Goal: Obtain resource: Download file/media

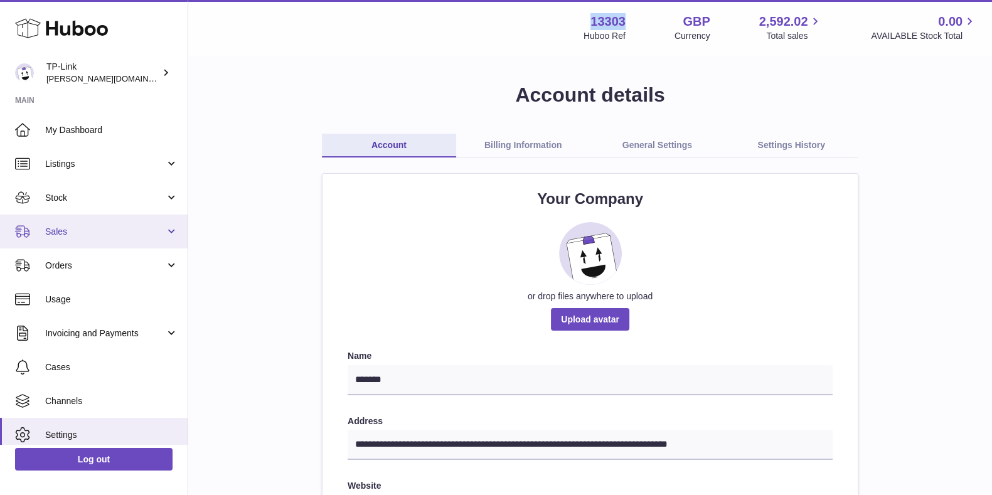
click at [85, 226] on span "Sales" at bounding box center [105, 232] width 120 height 12
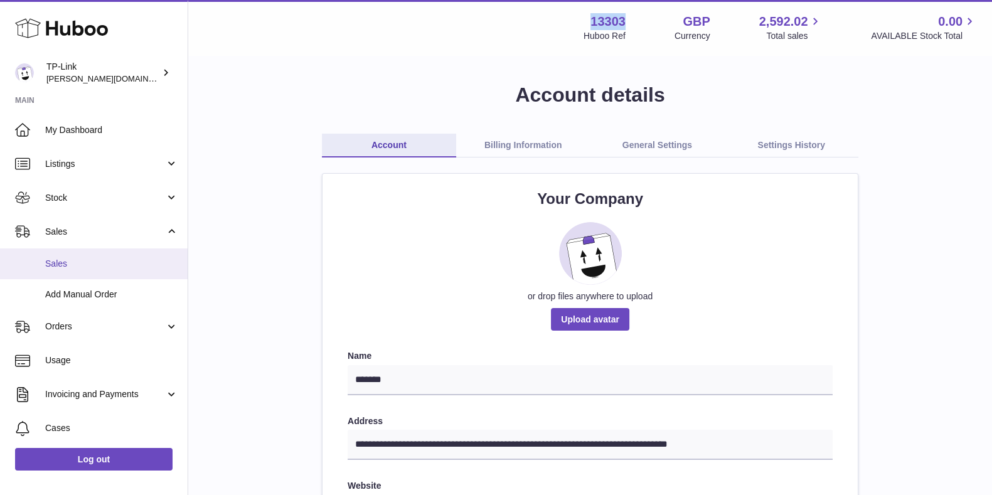
click at [94, 263] on span "Sales" at bounding box center [111, 264] width 133 height 12
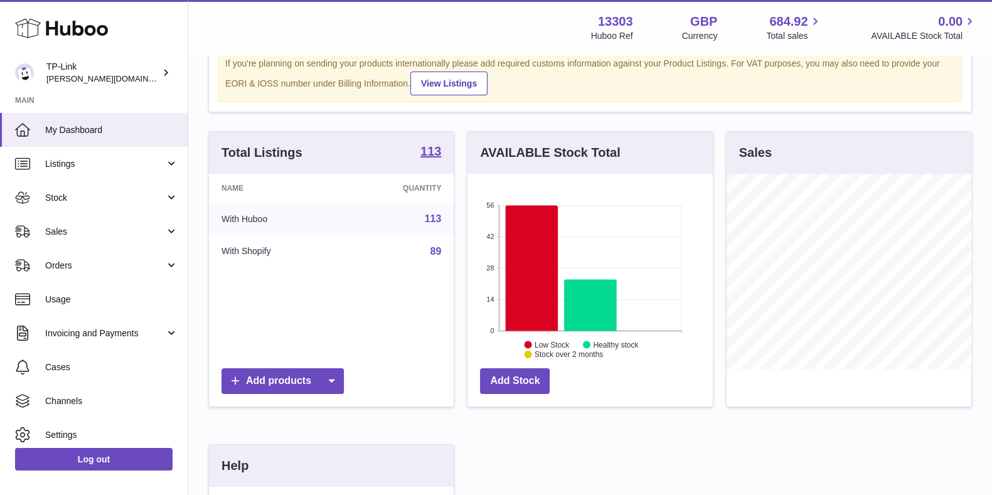
scroll to position [78, 0]
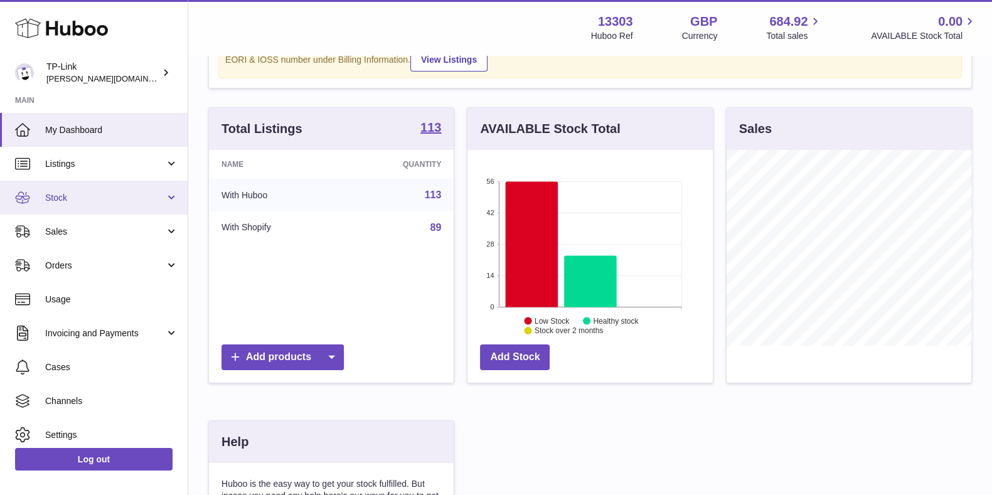
click at [90, 198] on span "Stock" at bounding box center [105, 198] width 120 height 12
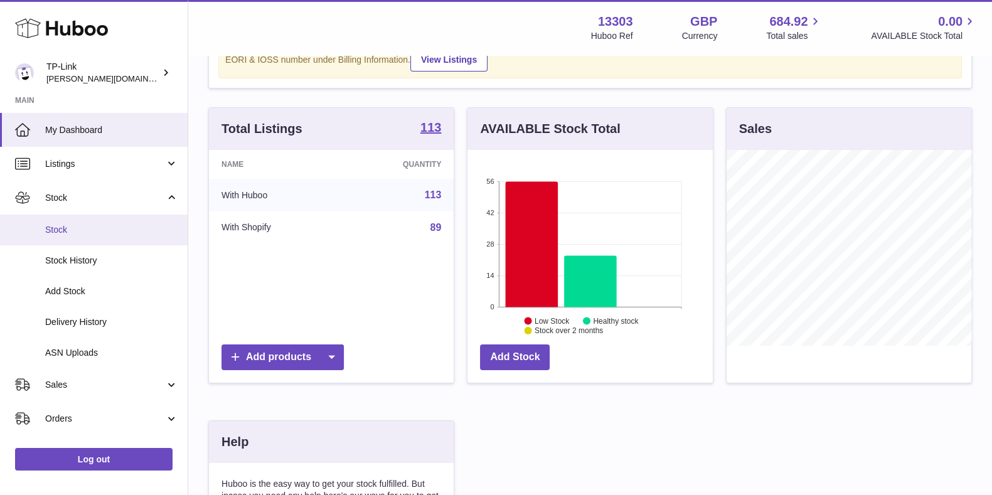
click at [87, 231] on span "Stock" at bounding box center [111, 230] width 133 height 12
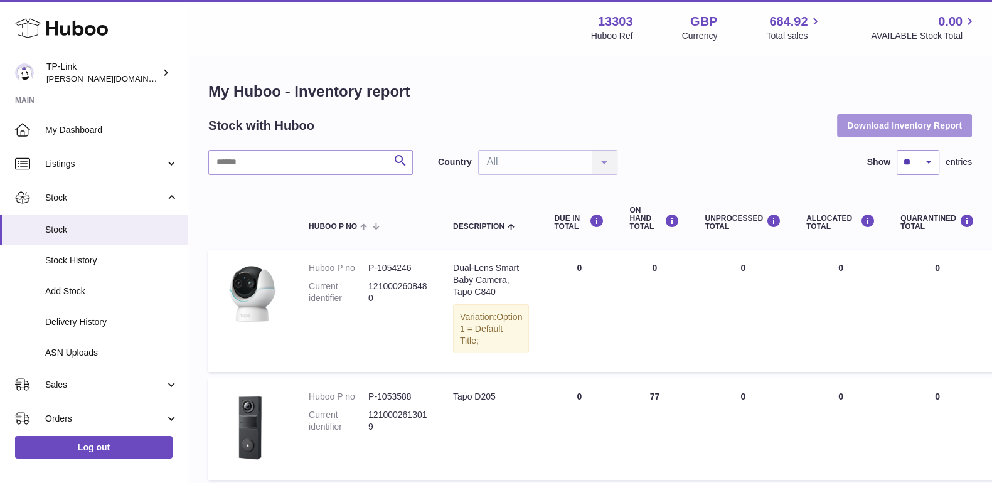
click at [854, 119] on button "Download Inventory Report" at bounding box center [904, 125] width 135 height 23
drag, startPoint x: 376, startPoint y: 38, endPoint x: 336, endPoint y: 20, distance: 43.2
click at [376, 38] on div "Menu Huboo 13303 Huboo Ref GBP Currency 684.92 Total sales 0.00 AVAILABLE Stock…" at bounding box center [589, 27] width 773 height 29
